Goal: Information Seeking & Learning: Learn about a topic

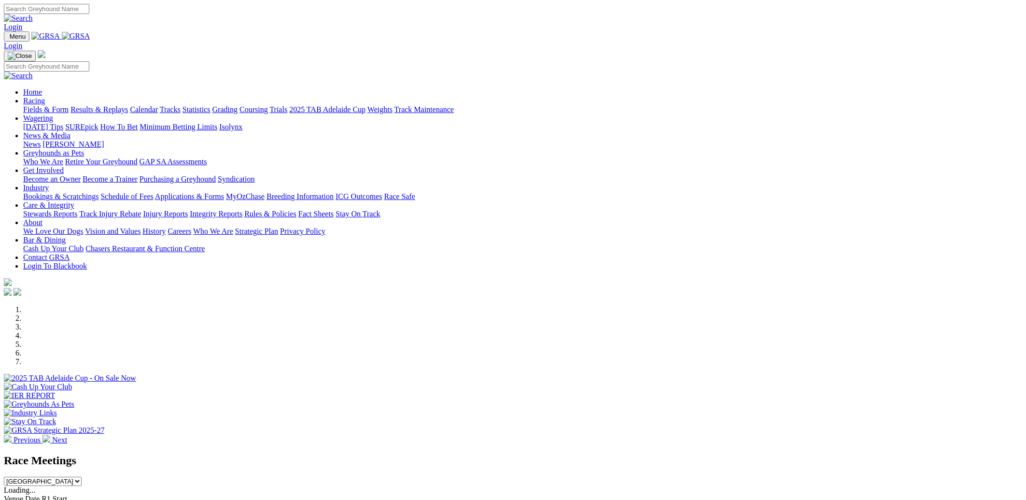
click at [45, 97] on link "Racing" at bounding box center [34, 101] width 22 height 8
click at [128, 105] on link "Results & Replays" at bounding box center [98, 109] width 57 height 8
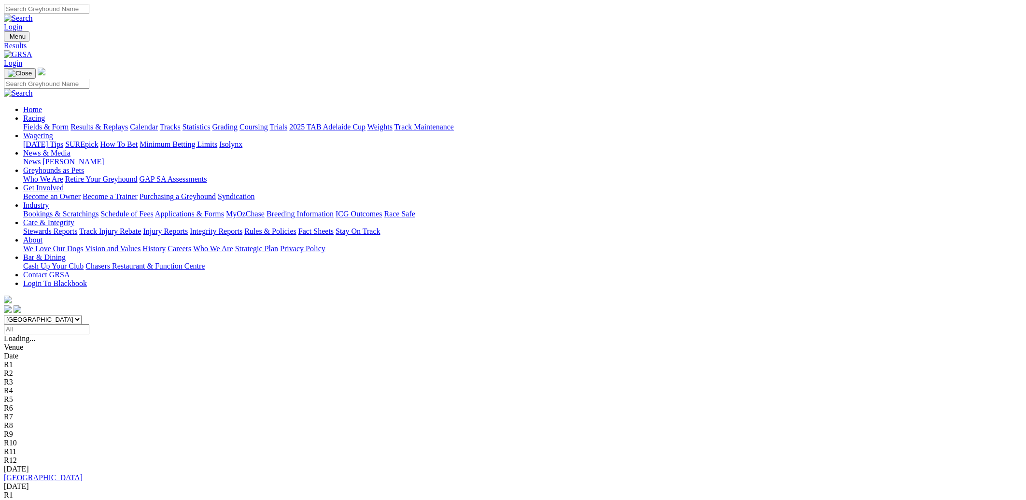
click at [83, 473] on link "[GEOGRAPHIC_DATA]" at bounding box center [43, 477] width 79 height 8
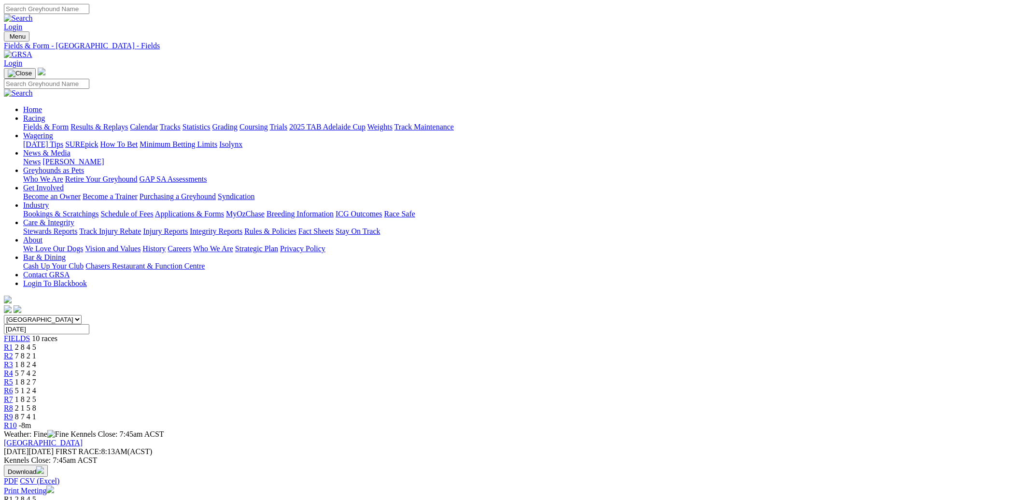
click at [128, 123] on link "Results & Replays" at bounding box center [98, 127] width 57 height 8
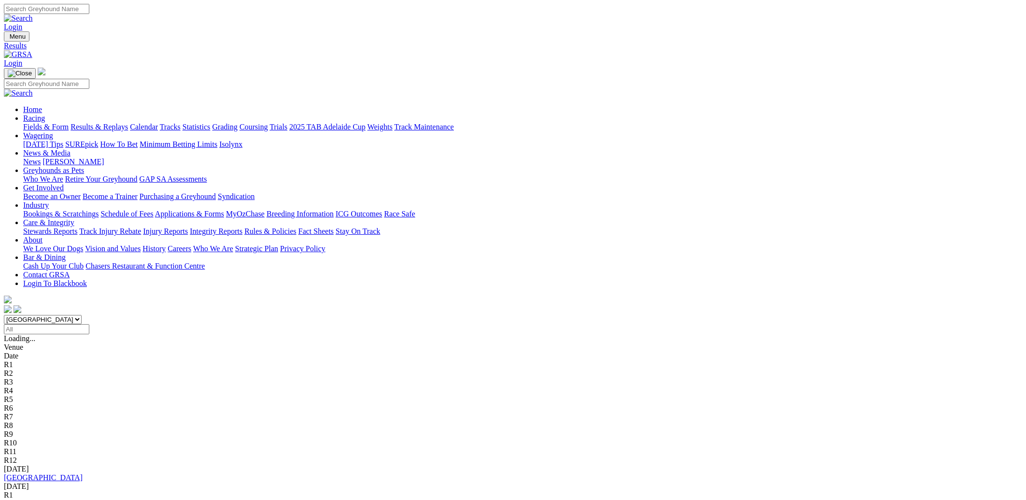
click at [25, 499] on link "2 8 4 5" at bounding box center [14, 503] width 21 height 8
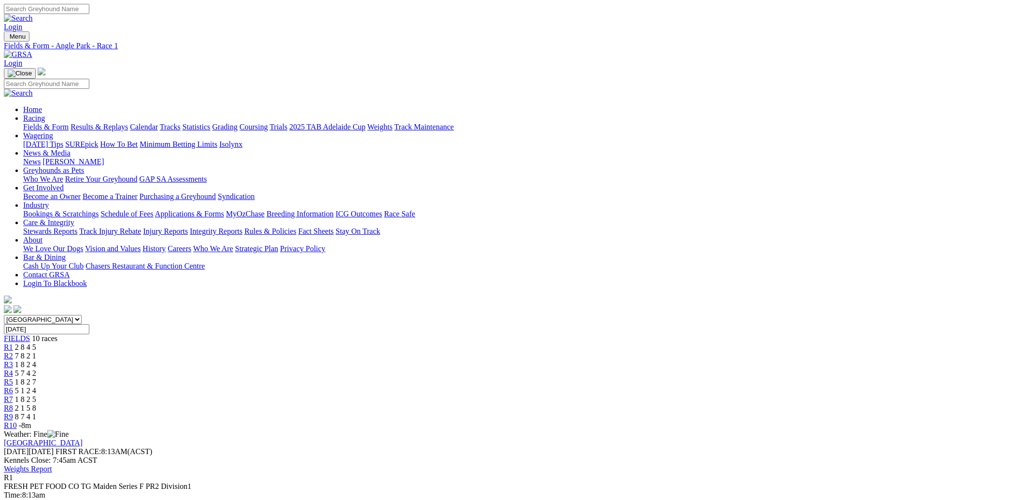
click at [36, 351] on span "7 8 2 1" at bounding box center [25, 355] width 21 height 8
click at [13, 360] on link "R3" at bounding box center [8, 364] width 9 height 8
click at [13, 369] on span "R4" at bounding box center [8, 373] width 9 height 8
click at [528, 377] on div "R5 1 8 2 7" at bounding box center [513, 381] width 1018 height 9
click at [13, 386] on link "R6" at bounding box center [8, 390] width 9 height 8
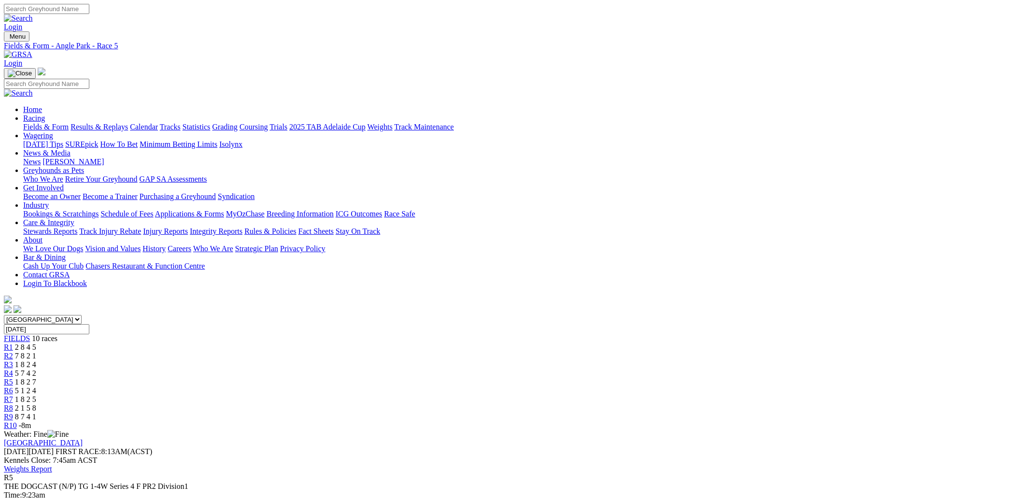
click at [574, 386] on div "R6 5 1 2 4" at bounding box center [513, 390] width 1018 height 9
click at [36, 395] on span "1 8 2 5" at bounding box center [25, 399] width 21 height 8
click at [684, 404] on div "R8 2 1 5 8" at bounding box center [513, 408] width 1018 height 9
click at [36, 412] on span "8 7 4 1" at bounding box center [25, 416] width 21 height 8
click at [795, 421] on div "R10 -8m" at bounding box center [513, 425] width 1018 height 9
